Goal: Information Seeking & Learning: Learn about a topic

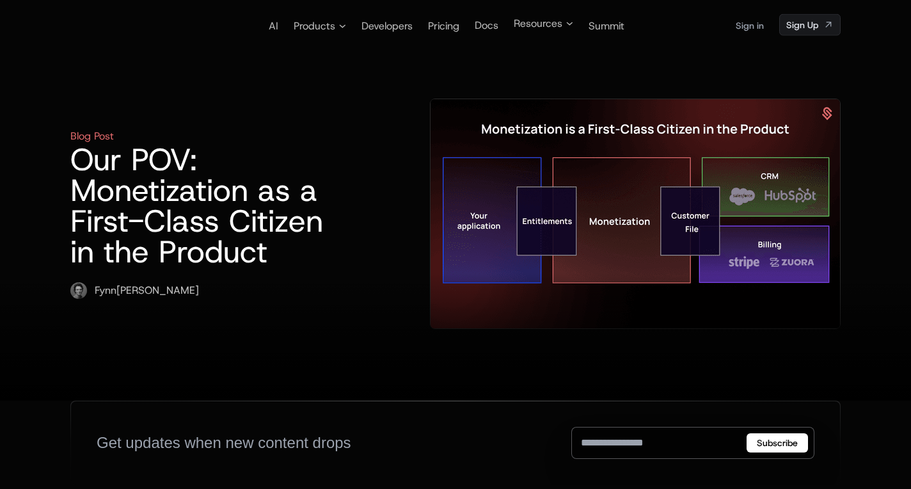
click at [241, 183] on h1 "Our POV: Monetization as a First-Class Citizen in the Product" at bounding box center [209, 205] width 278 height 123
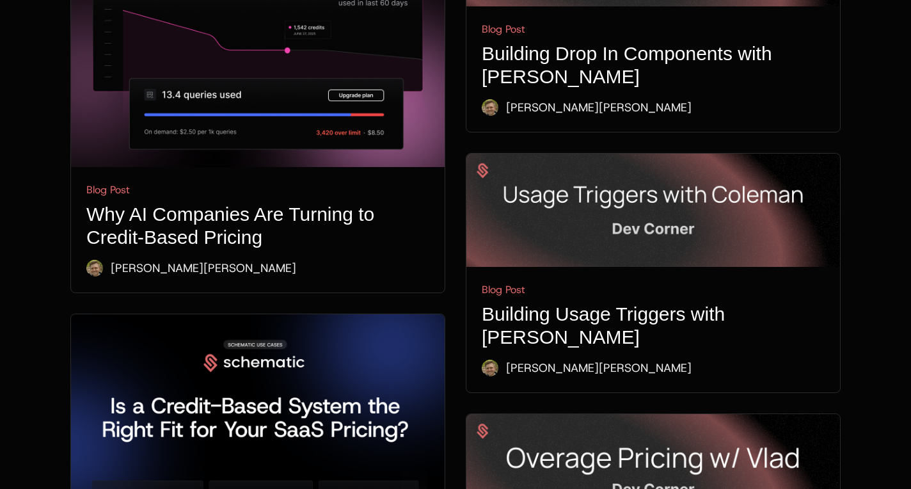
scroll to position [1339, 0]
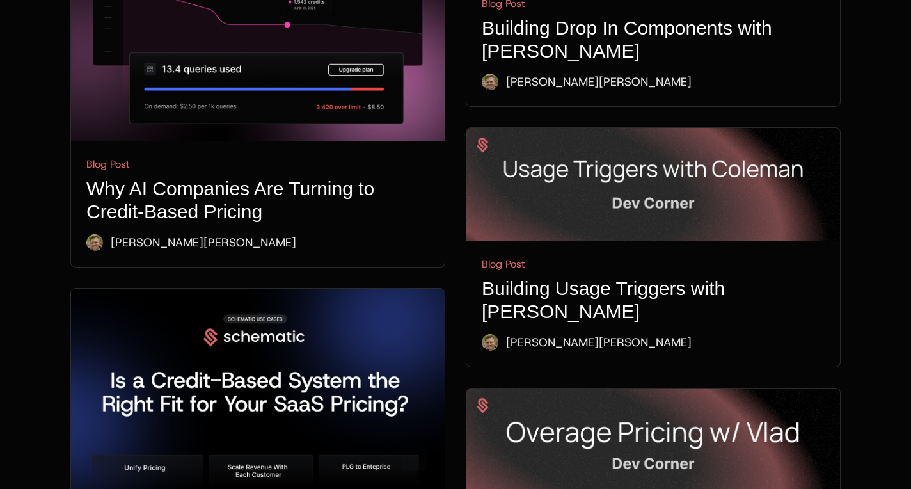
click at [195, 141] on span "Blog Post Why AI Companies Are Turning to Credit-Based Pricing [PERSON_NAME]" at bounding box center [258, 203] width 374 height 125
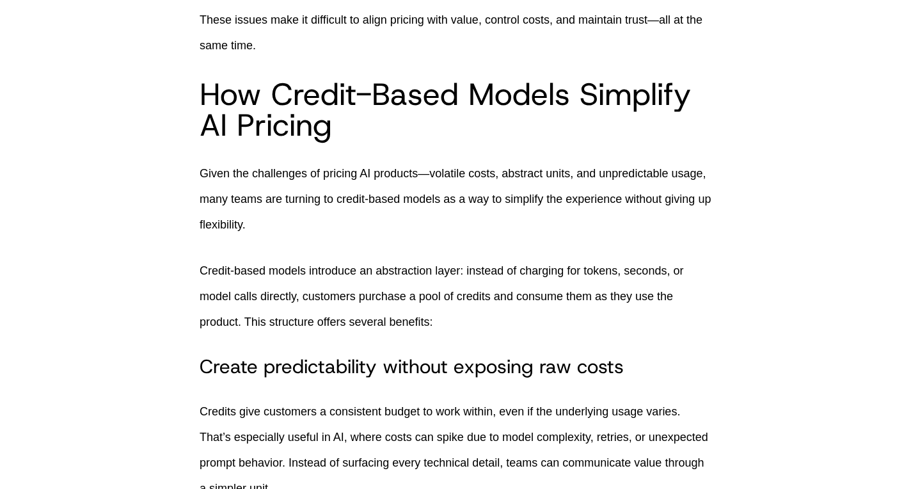
scroll to position [1884, 0]
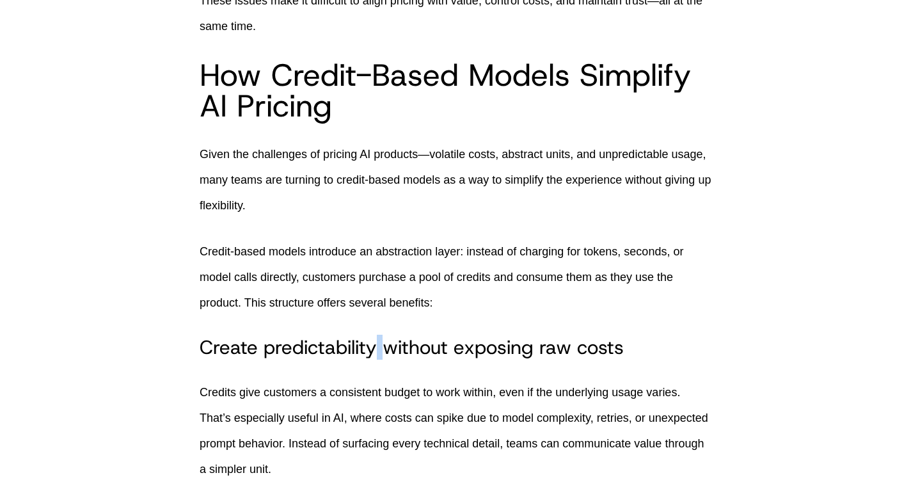
drag, startPoint x: 380, startPoint y: 211, endPoint x: 373, endPoint y: 216, distance: 8.3
click at [373, 336] on h3 "Create predictability without exposing raw costs" at bounding box center [456, 347] width 512 height 23
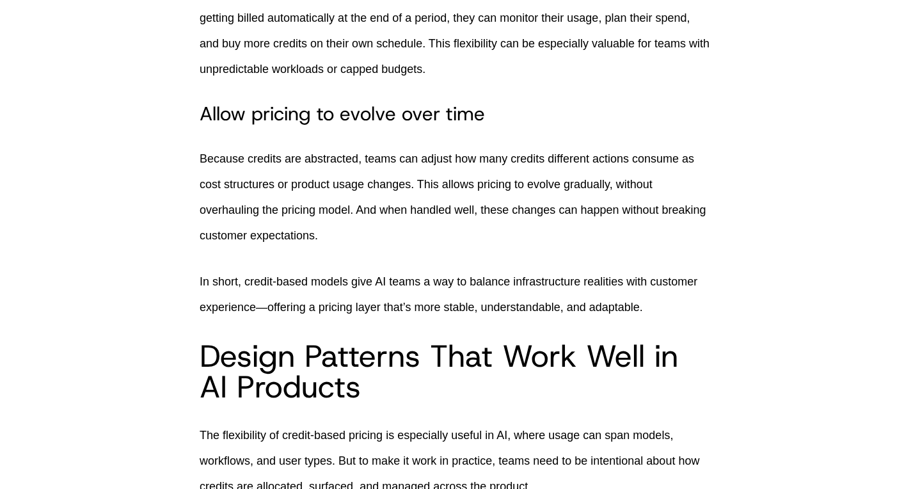
scroll to position [2688, 0]
